Goal: Task Accomplishment & Management: Complete application form

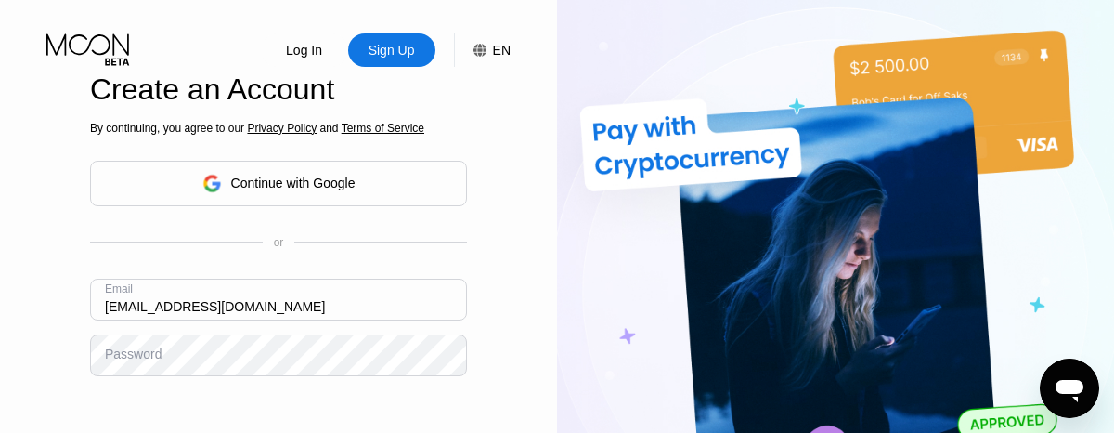
type input "[EMAIL_ADDRESS][DOMAIN_NAME]"
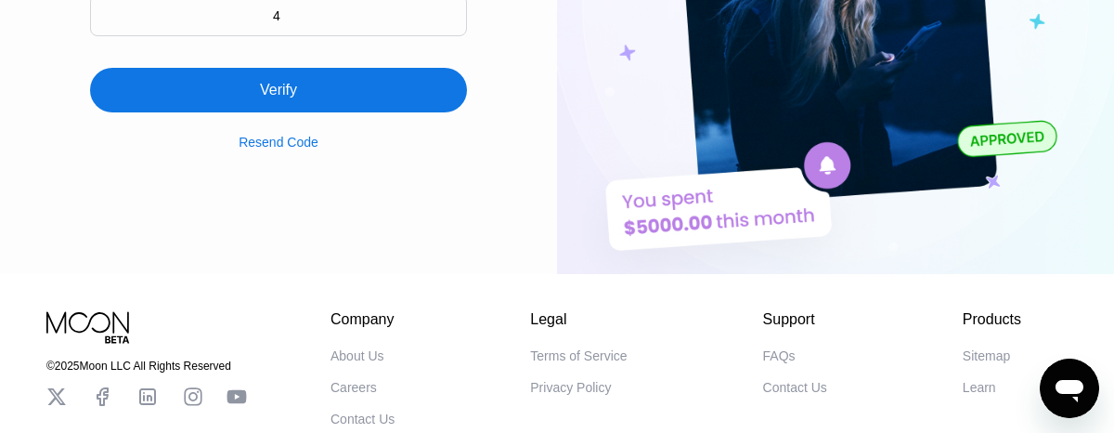
scroll to position [279, 0]
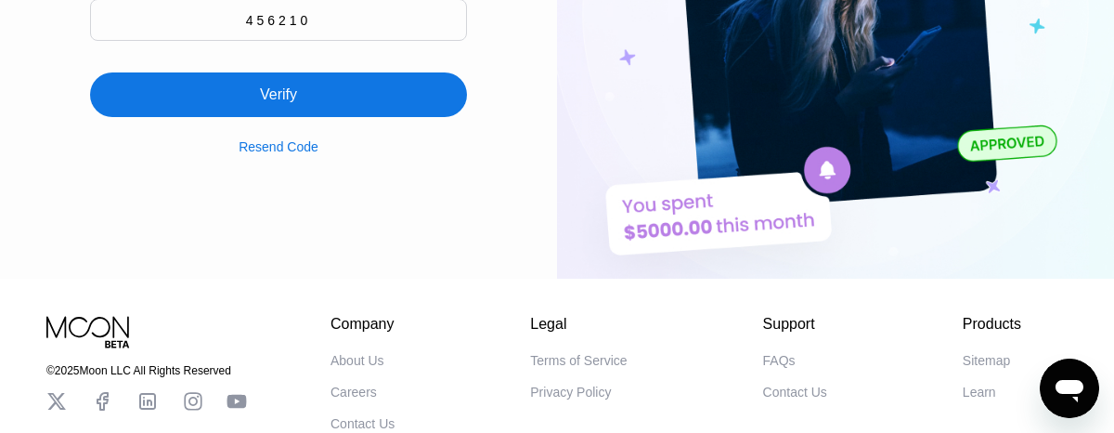
type input "456210"
click at [279, 84] on div "Verify" at bounding box center [278, 94] width 377 height 45
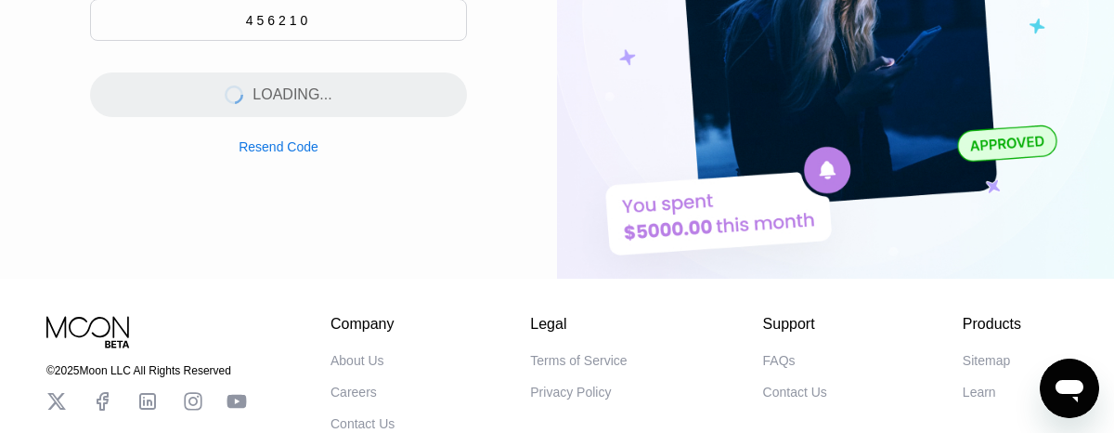
scroll to position [0, 0]
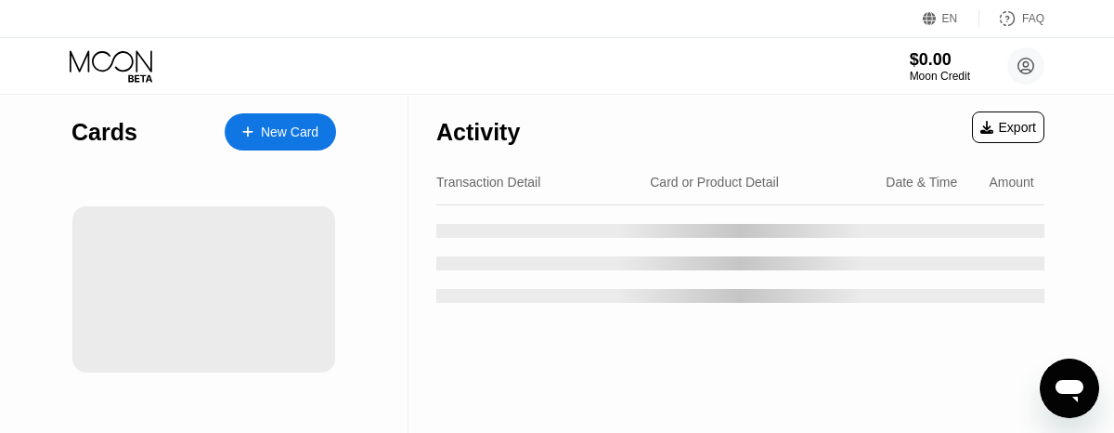
click at [280, 132] on div "New Card" at bounding box center [290, 132] width 58 height 16
